Goal: Find specific page/section: Find specific page/section

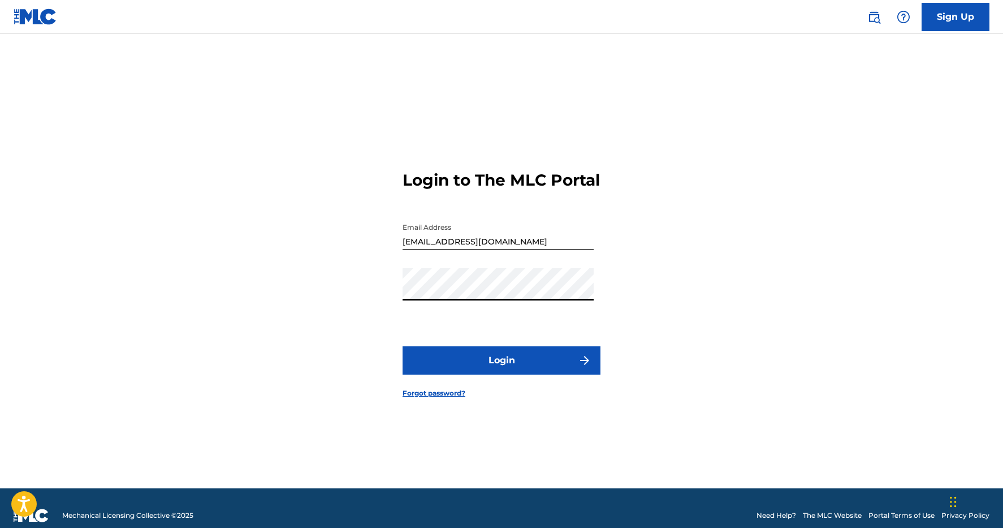
click at [403, 346] on button "Login" at bounding box center [502, 360] width 198 height 28
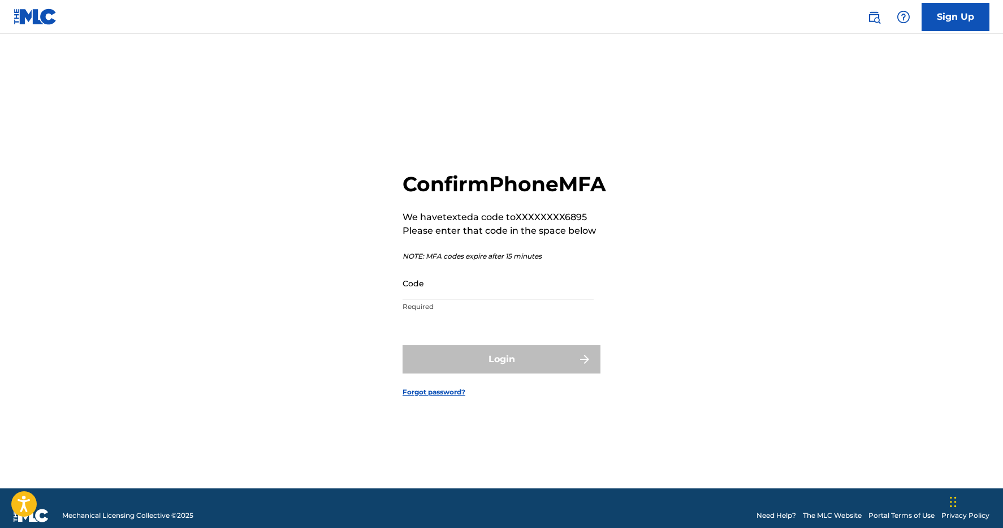
click at [503, 299] on input "Code" at bounding box center [498, 283] width 191 height 32
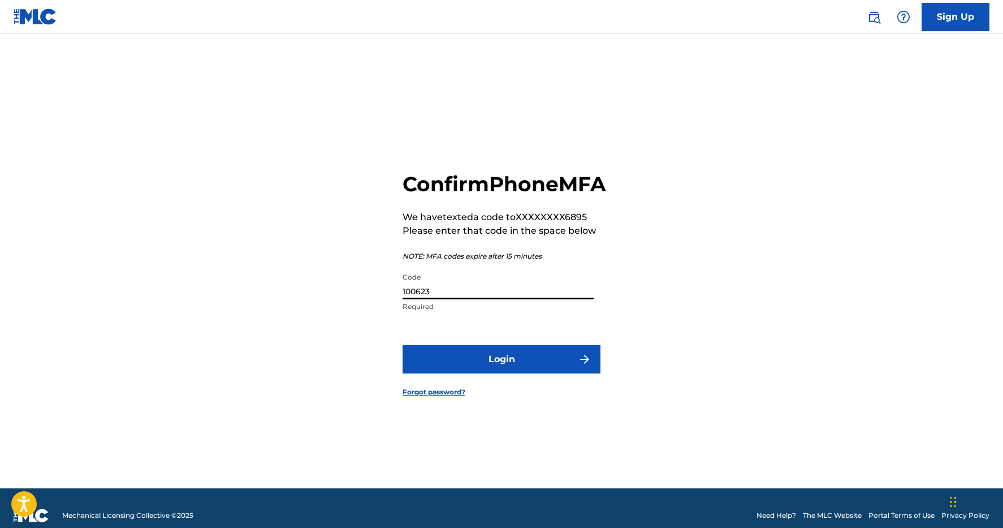
type input "100623"
click at [507, 370] on button "Login" at bounding box center [502, 359] width 198 height 28
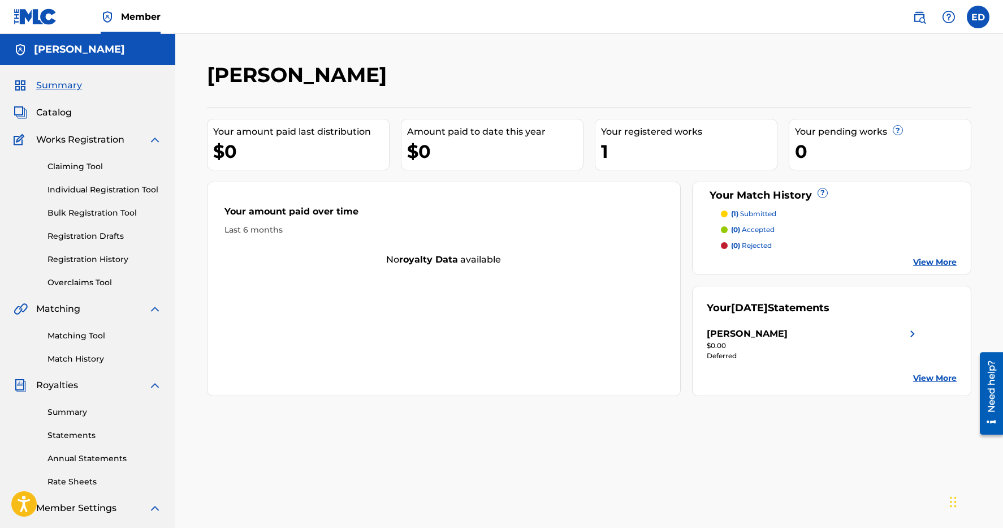
click at [754, 212] on p "(1) submitted" at bounding box center [753, 214] width 45 height 10
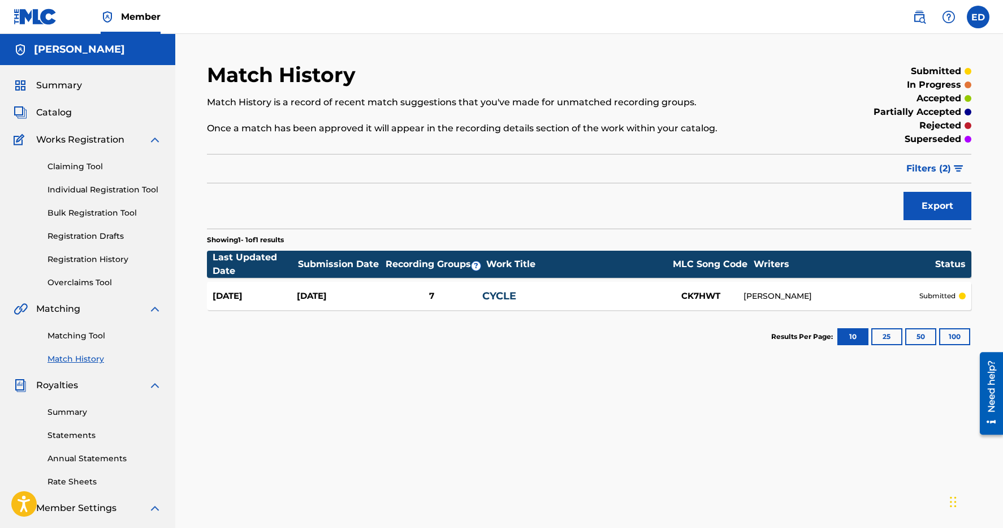
click at [496, 296] on link "CYCLE" at bounding box center [499, 296] width 34 height 12
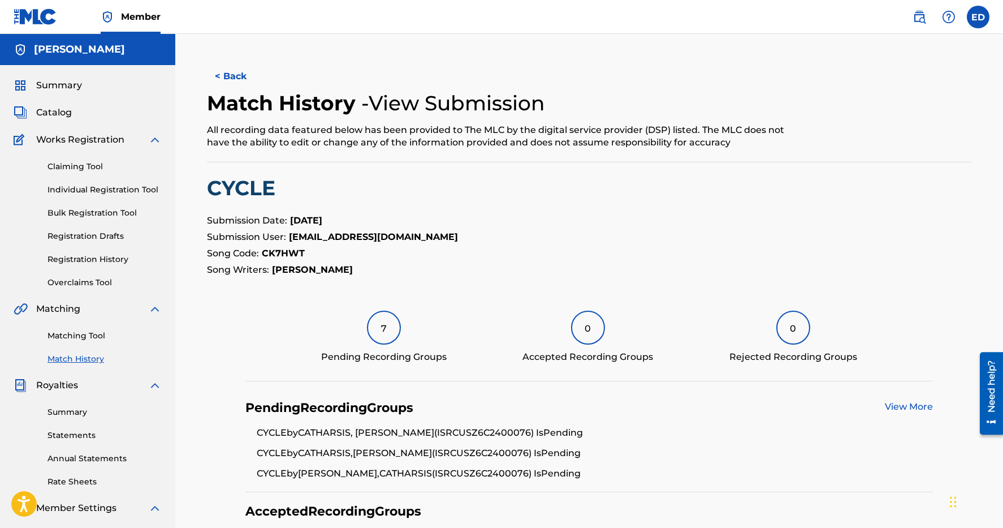
click at [87, 332] on link "Matching Tool" at bounding box center [105, 336] width 114 height 12
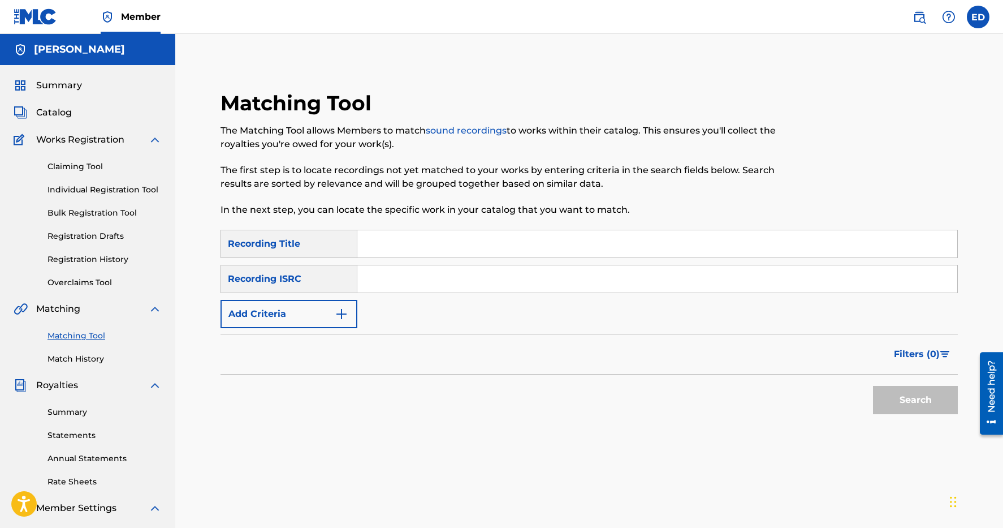
click at [398, 234] on input "Search Form" at bounding box center [657, 243] width 600 height 27
type input "Cycle"
click at [423, 282] on input "Search Form" at bounding box center [657, 278] width 600 height 27
click at [75, 360] on link "Match History" at bounding box center [105, 359] width 114 height 12
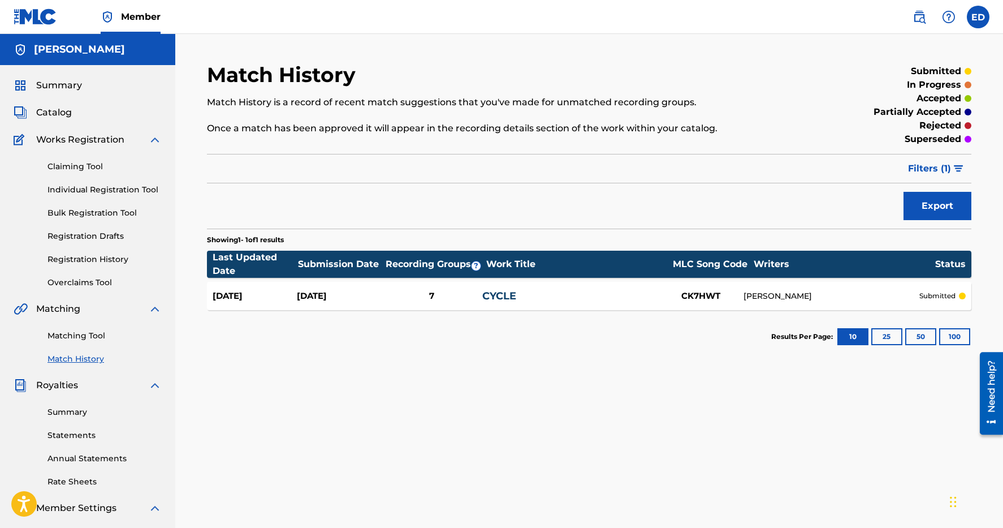
click at [703, 298] on div "CK7HWT" at bounding box center [701, 296] width 85 height 13
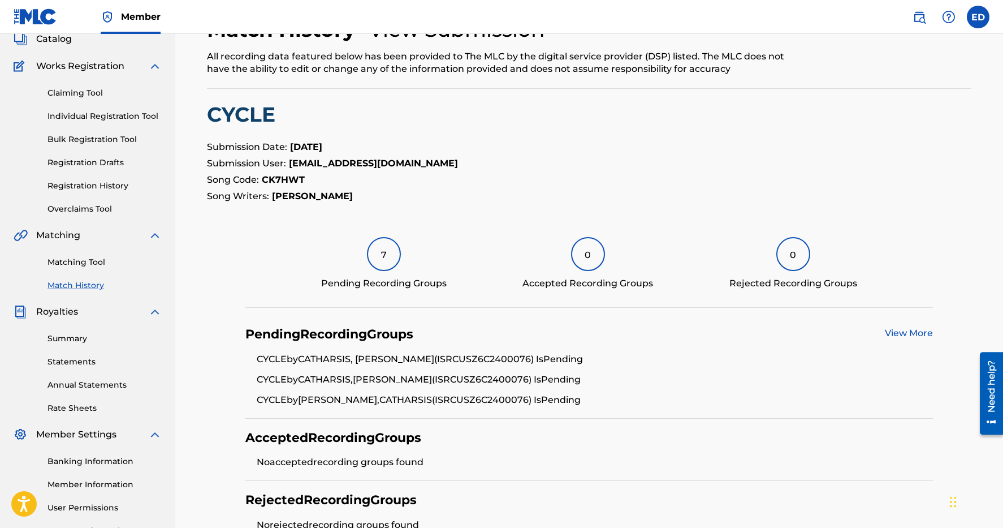
scroll to position [200, 0]
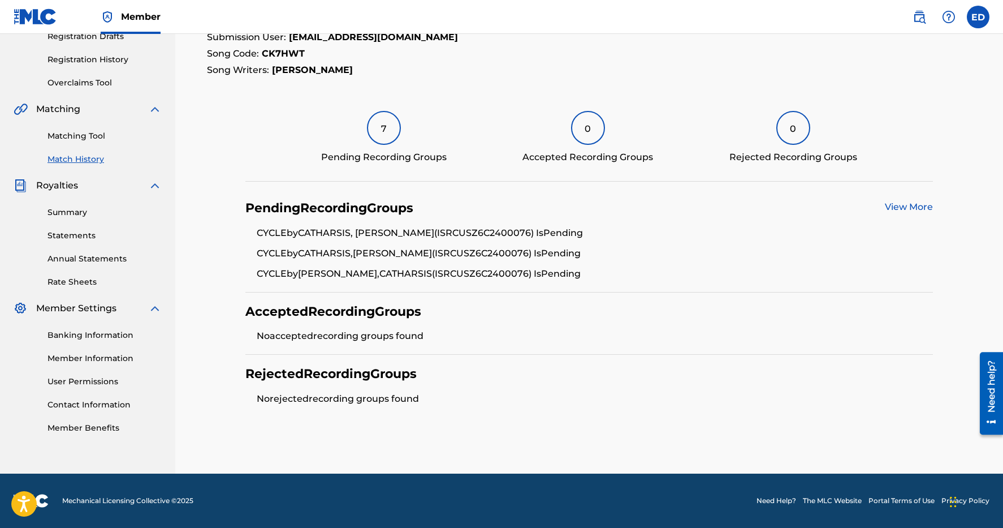
click at [910, 206] on link "View More" at bounding box center [909, 206] width 48 height 11
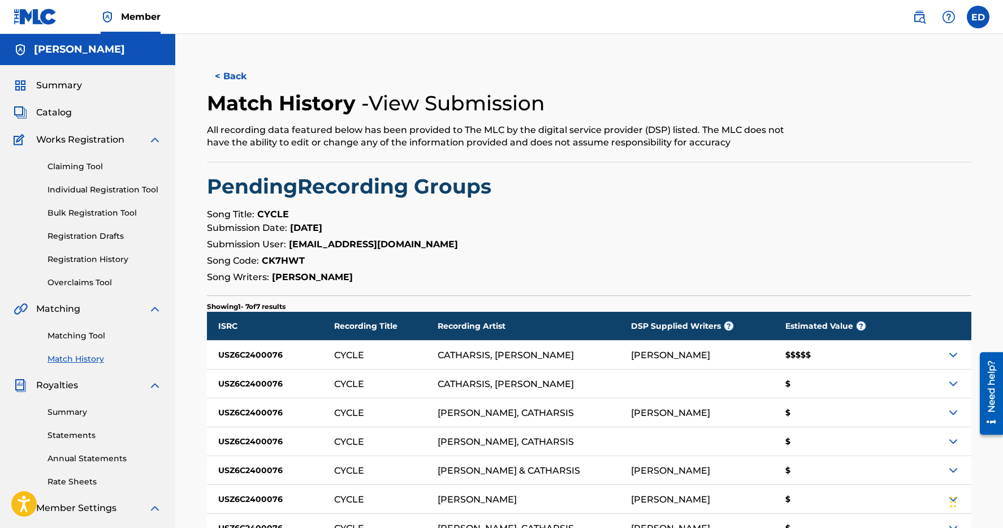
scroll to position [29, 0]
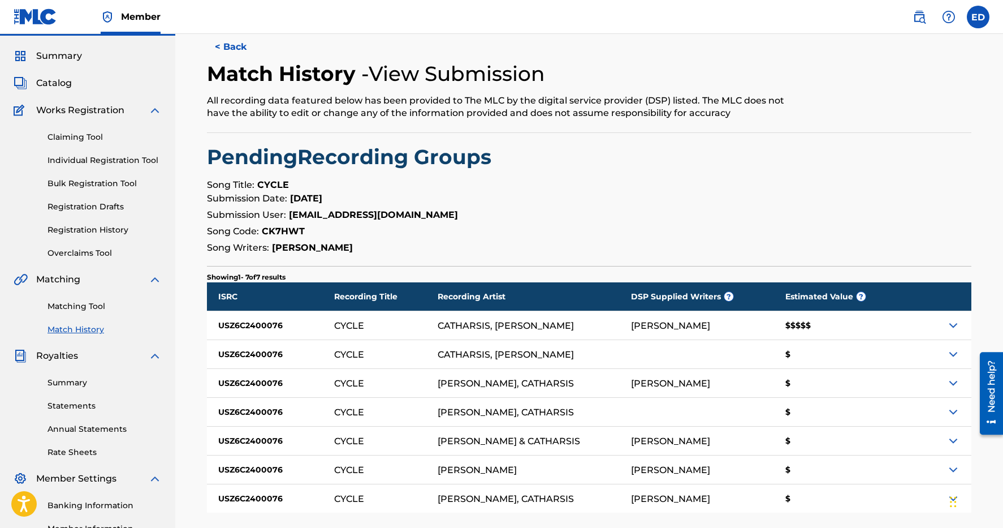
click at [798, 325] on div "$$$$$" at bounding box center [840, 325] width 132 height 28
click at [793, 325] on div "$$$$$" at bounding box center [840, 325] width 132 height 28
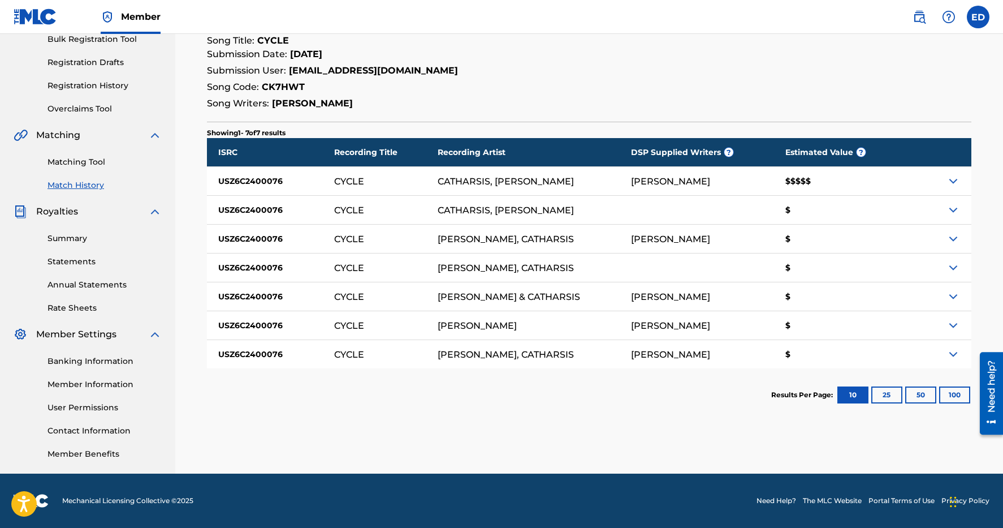
scroll to position [0, 0]
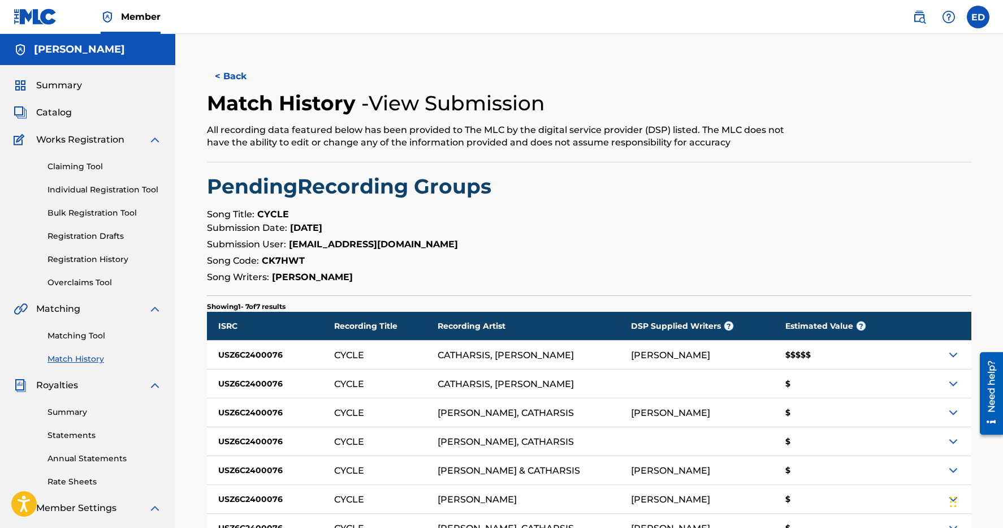
click at [952, 14] on img at bounding box center [949, 17] width 14 height 14
click at [948, 38] on link "Contact us" at bounding box center [949, 47] width 96 height 27
